Goal: Learn about a topic

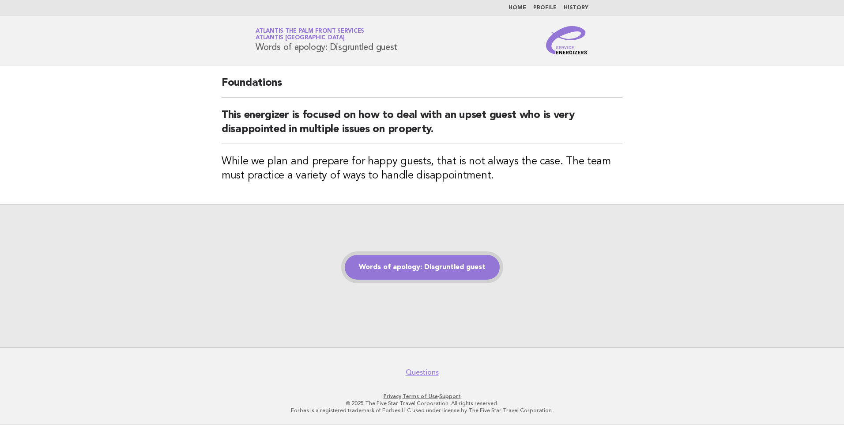
click at [440, 264] on link "Words of apology: Disgruntled guest" at bounding box center [422, 267] width 155 height 25
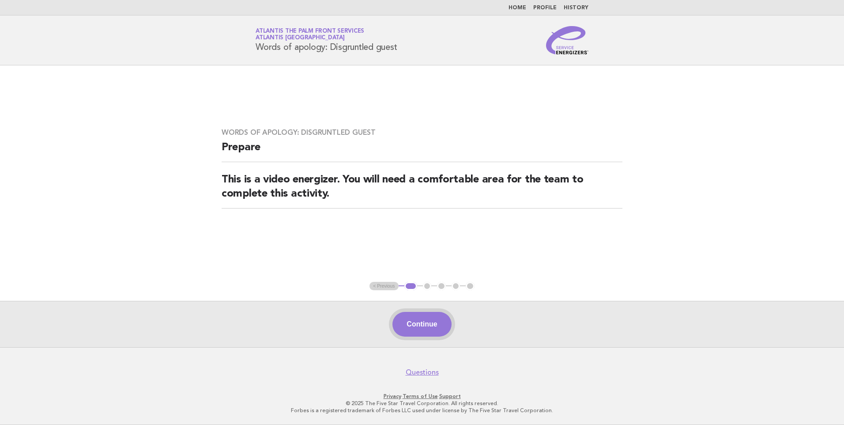
click at [426, 323] on button "Continue" at bounding box center [421, 324] width 59 height 25
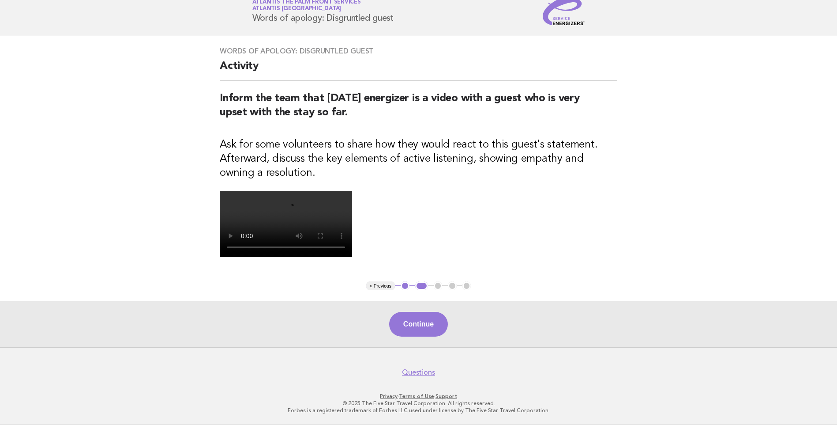
scroll to position [188, 0]
click at [427, 325] on button "Continue" at bounding box center [418, 324] width 59 height 25
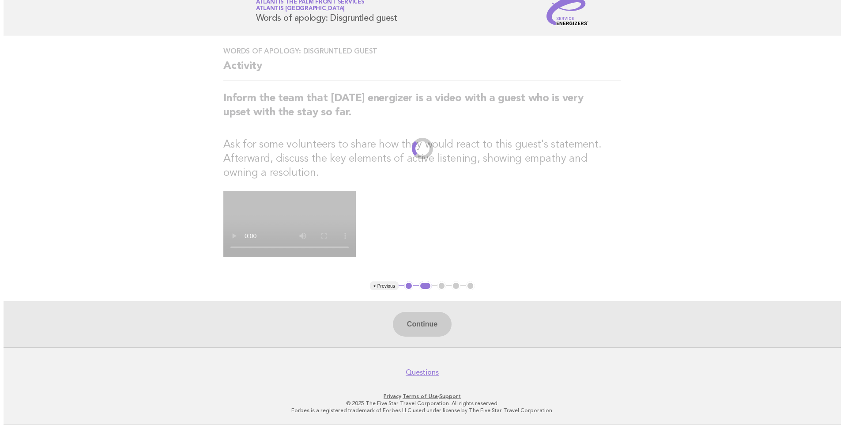
scroll to position [0, 0]
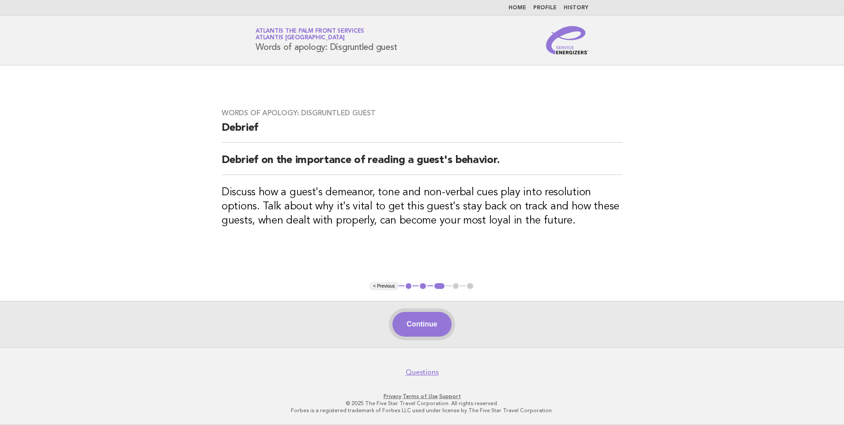
click at [436, 320] on button "Continue" at bounding box center [421, 324] width 59 height 25
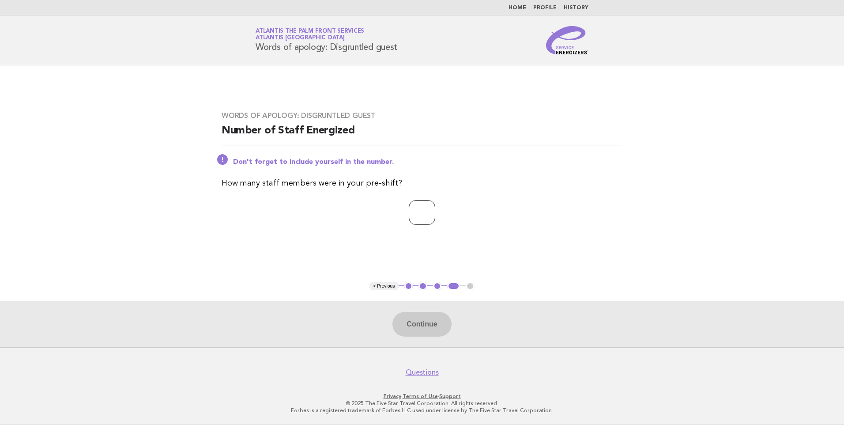
click at [419, 215] on input "number" at bounding box center [422, 212] width 26 height 25
type input "*"
click at [427, 319] on button "Continue" at bounding box center [421, 324] width 59 height 25
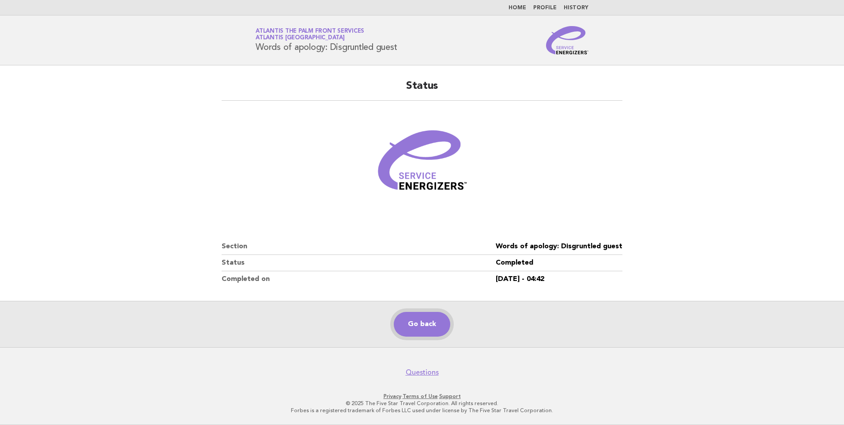
click at [431, 317] on link "Go back" at bounding box center [422, 324] width 56 height 25
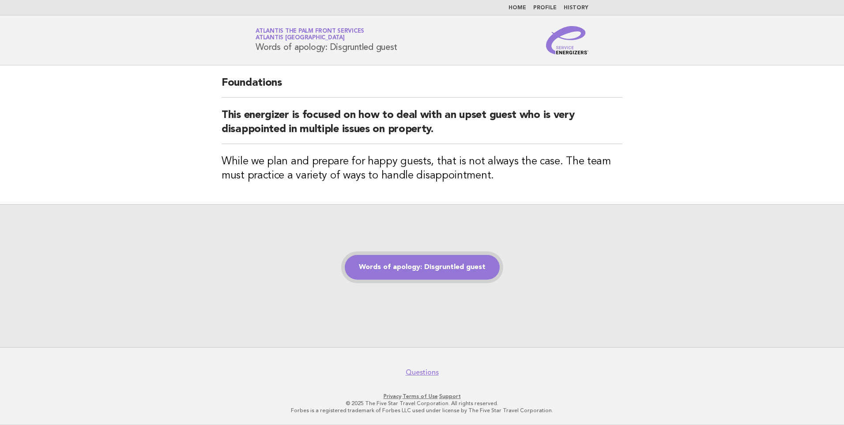
click at [418, 266] on link "Words of apology: Disgruntled guest" at bounding box center [422, 267] width 155 height 25
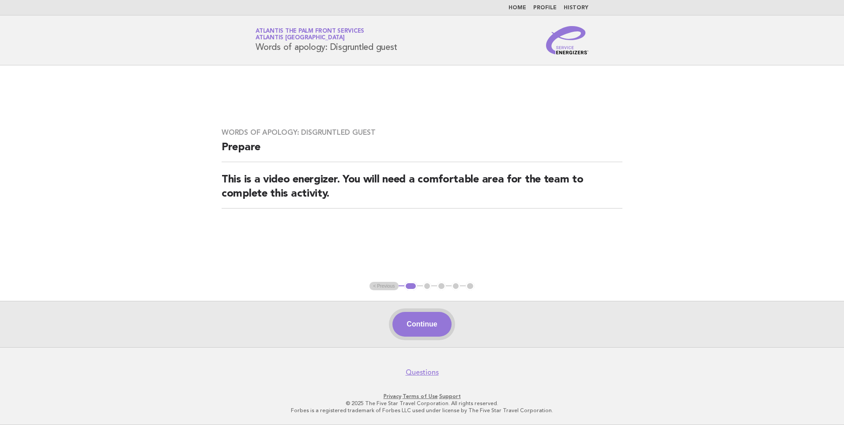
click at [429, 325] on button "Continue" at bounding box center [421, 324] width 59 height 25
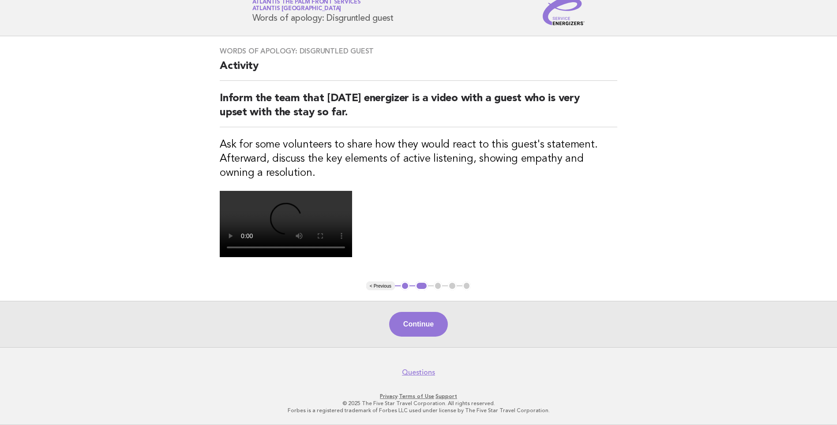
scroll to position [177, 0]
click at [352, 193] on video at bounding box center [286, 224] width 132 height 66
click at [436, 334] on button "Continue" at bounding box center [418, 324] width 59 height 25
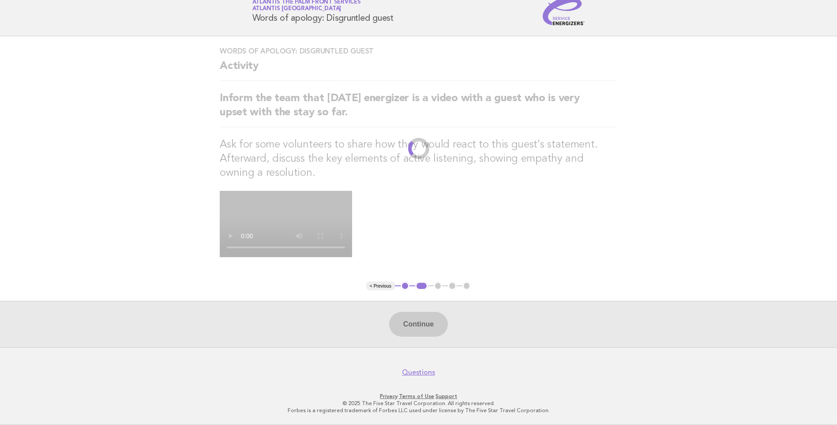
scroll to position [188, 0]
click at [434, 330] on div "Continue" at bounding box center [418, 324] width 837 height 46
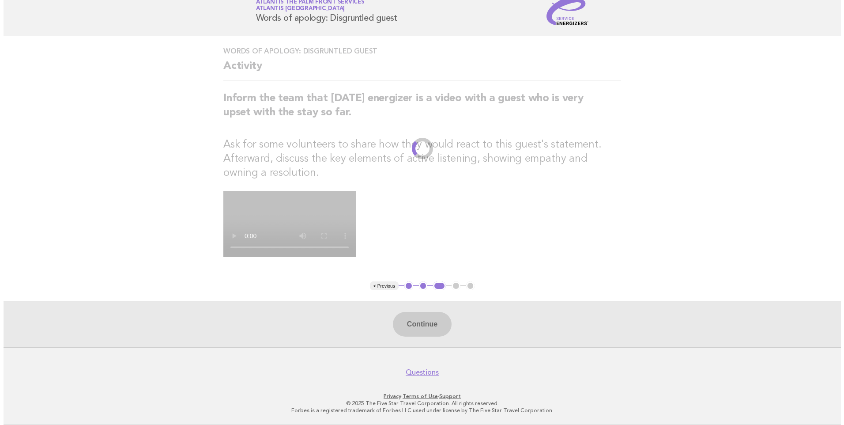
scroll to position [0, 0]
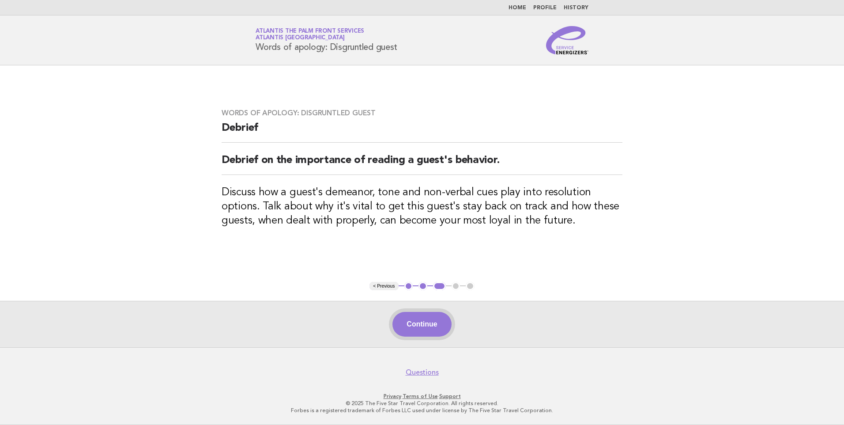
click at [441, 326] on button "Continue" at bounding box center [421, 324] width 59 height 25
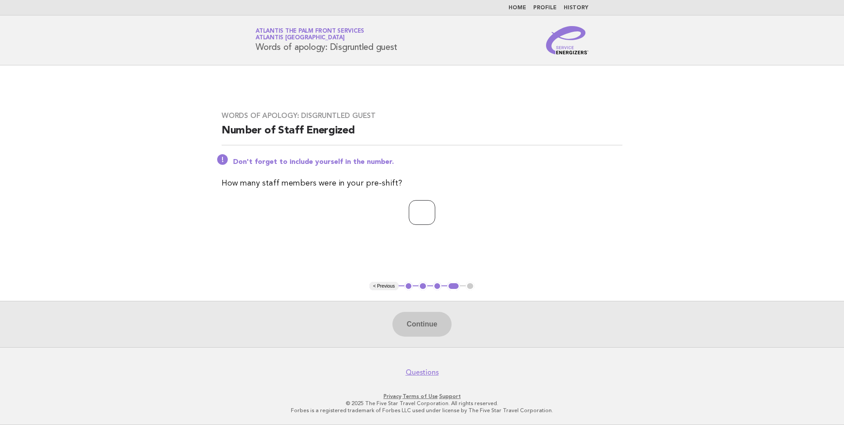
click at [433, 215] on input "number" at bounding box center [422, 212] width 26 height 25
type input "*"
click at [429, 321] on button "Continue" at bounding box center [421, 324] width 59 height 25
